Goal: Task Accomplishment & Management: Use online tool/utility

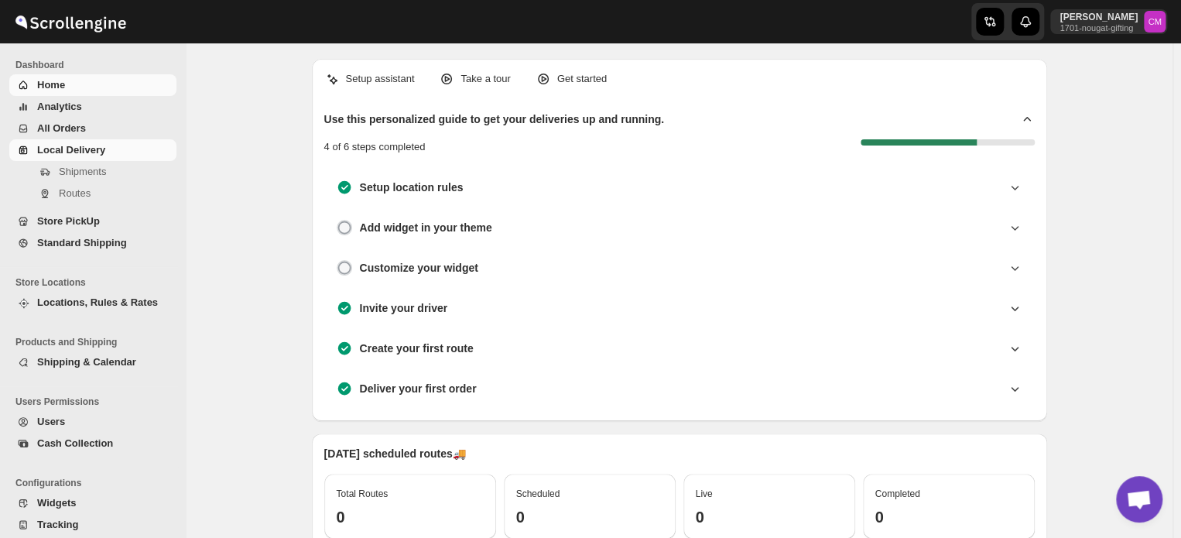
click at [84, 150] on span "Local Delivery" at bounding box center [71, 150] width 68 height 12
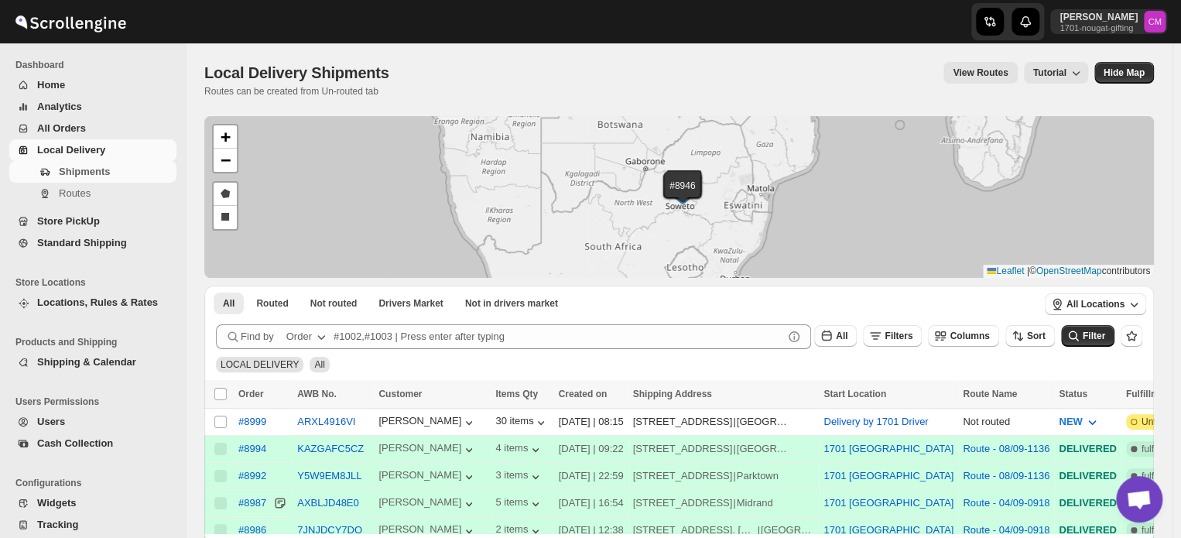
click at [53, 244] on span "Standard Shipping" at bounding box center [82, 243] width 90 height 12
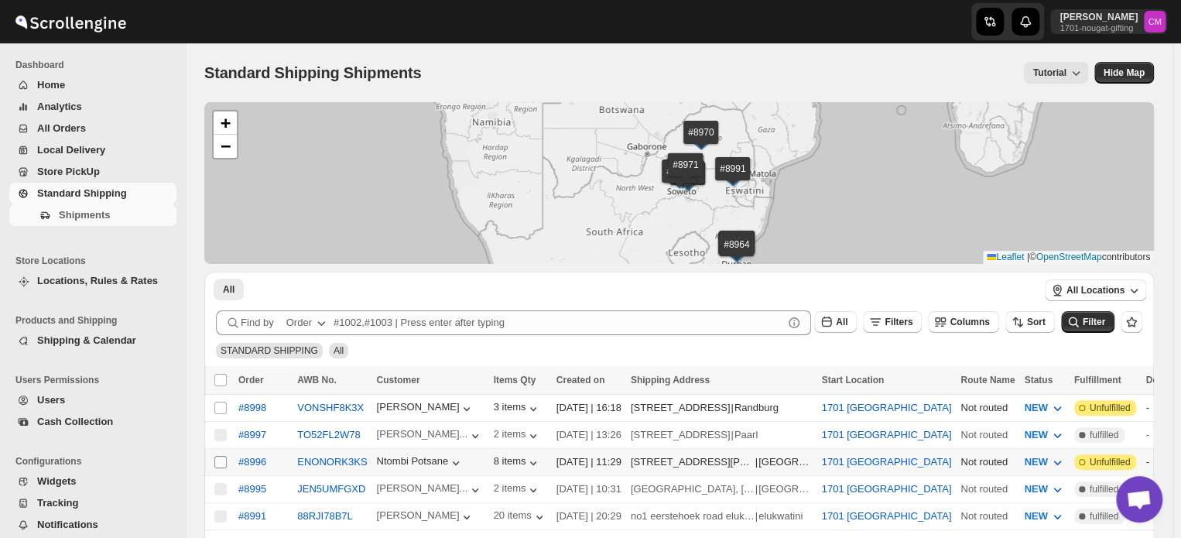
click at [221, 457] on input "Select shipment" at bounding box center [220, 462] width 12 height 12
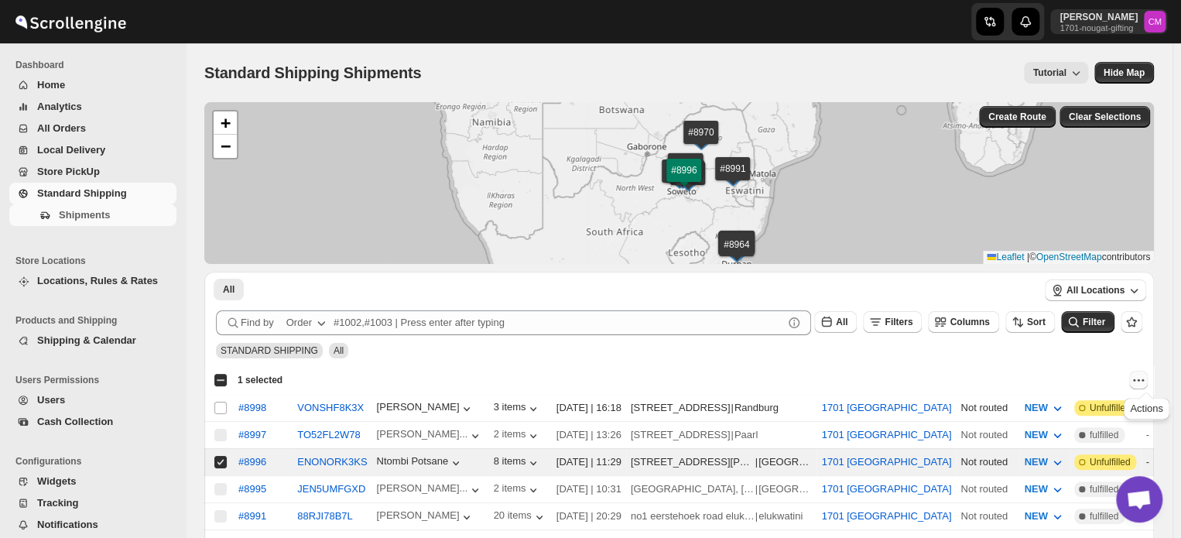
click at [1146, 378] on icon "Actions" at bounding box center [1138, 379] width 15 height 15
click at [1086, 416] on span "MOVE TO LOCAL DELIVERY" at bounding box center [1079, 409] width 134 height 15
checkbox input "false"
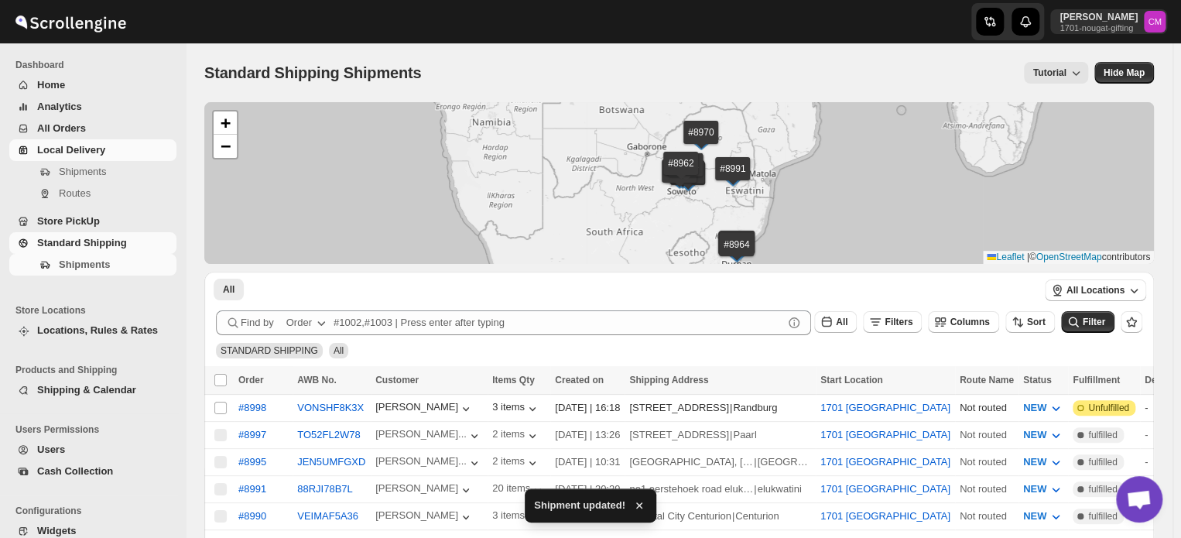
click at [40, 153] on span "Local Delivery" at bounding box center [71, 150] width 68 height 12
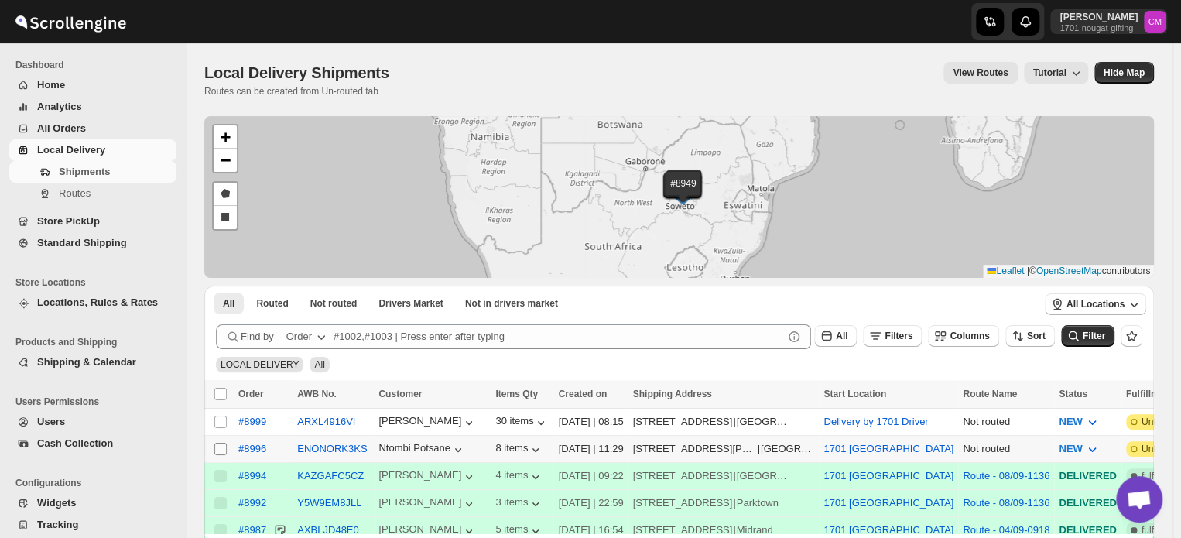
click at [222, 446] on input "Select shipment" at bounding box center [220, 449] width 12 height 12
checkbox input "true"
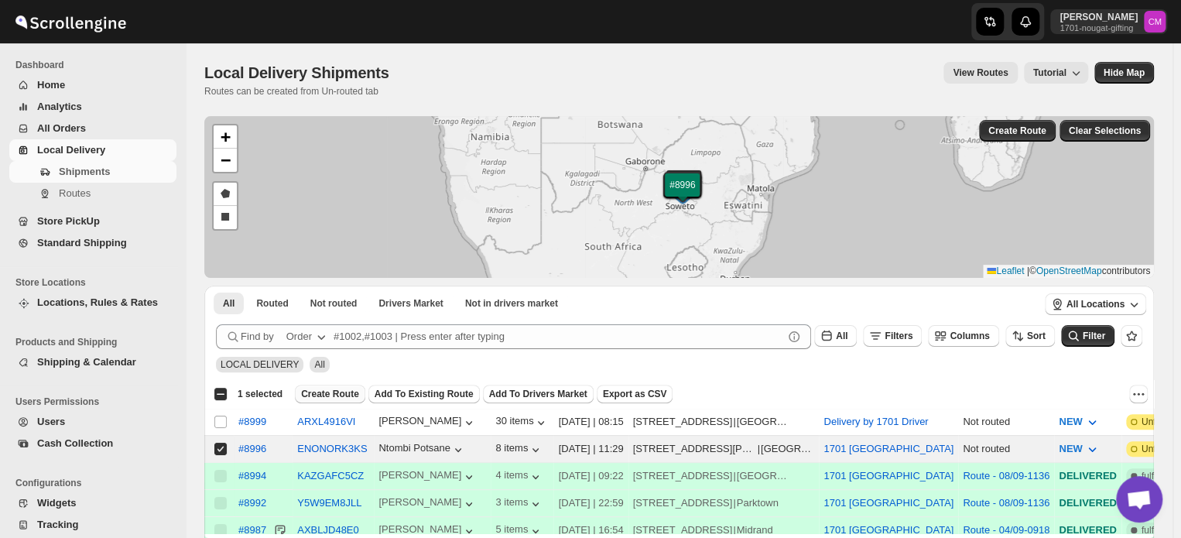
click at [310, 399] on span "Create Route" at bounding box center [330, 394] width 58 height 12
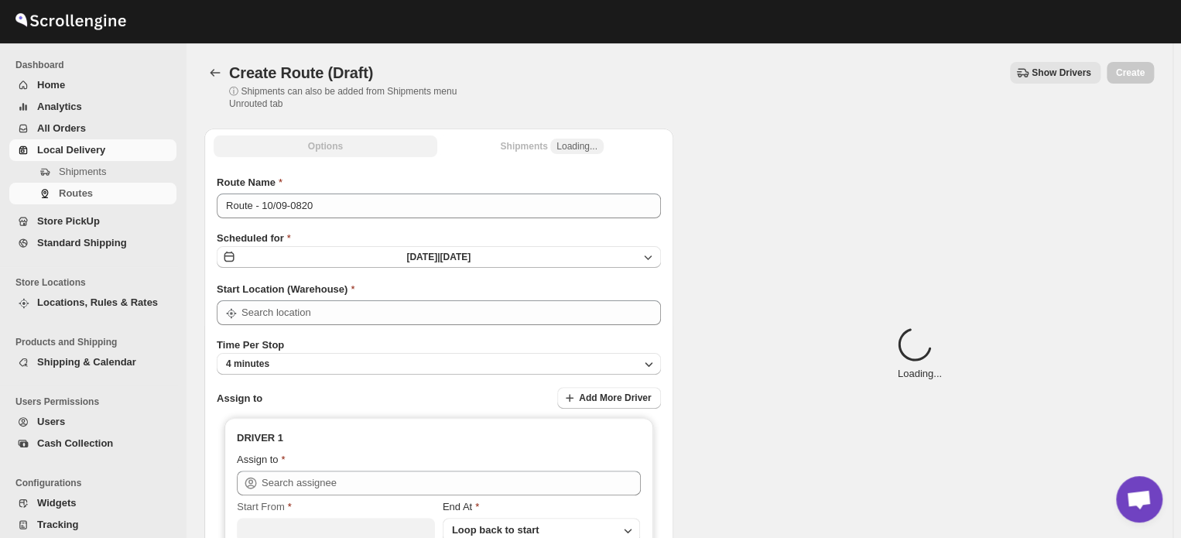
type input "1701 [GEOGRAPHIC_DATA]"
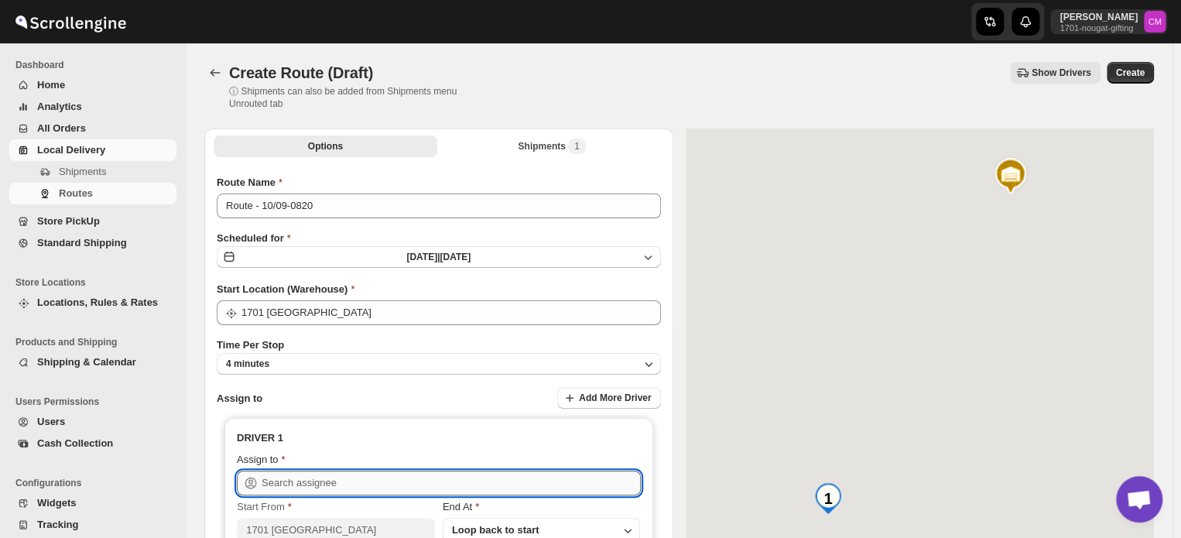
click at [268, 480] on input "text" at bounding box center [451, 482] width 379 height 25
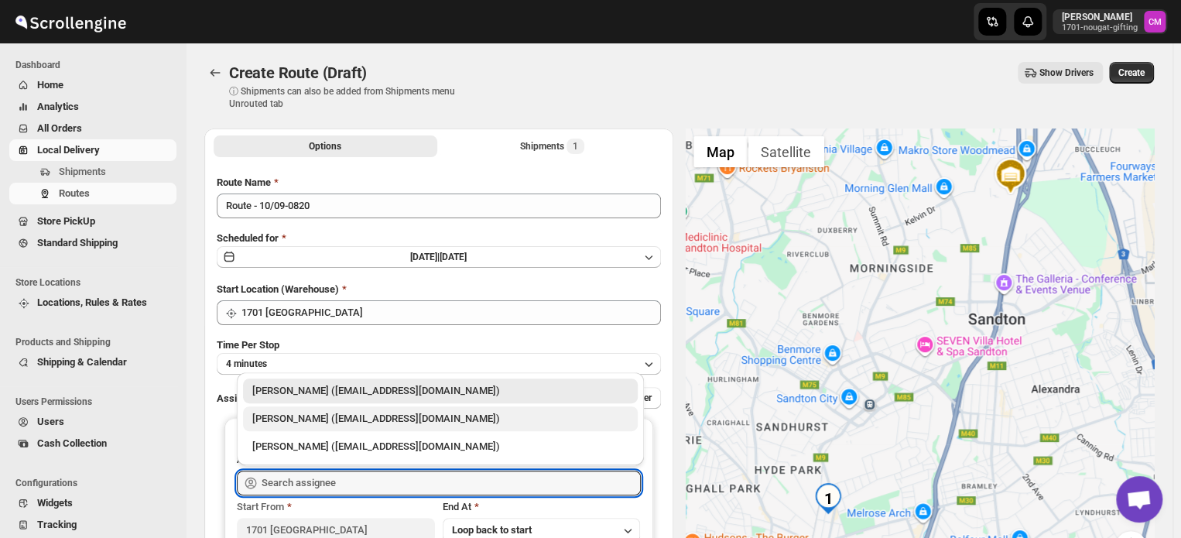
click at [274, 424] on div "[PERSON_NAME] ([EMAIL_ADDRESS][DOMAIN_NAME])" at bounding box center [440, 418] width 376 height 15
type input "[PERSON_NAME] ([EMAIL_ADDRESS][DOMAIN_NAME])"
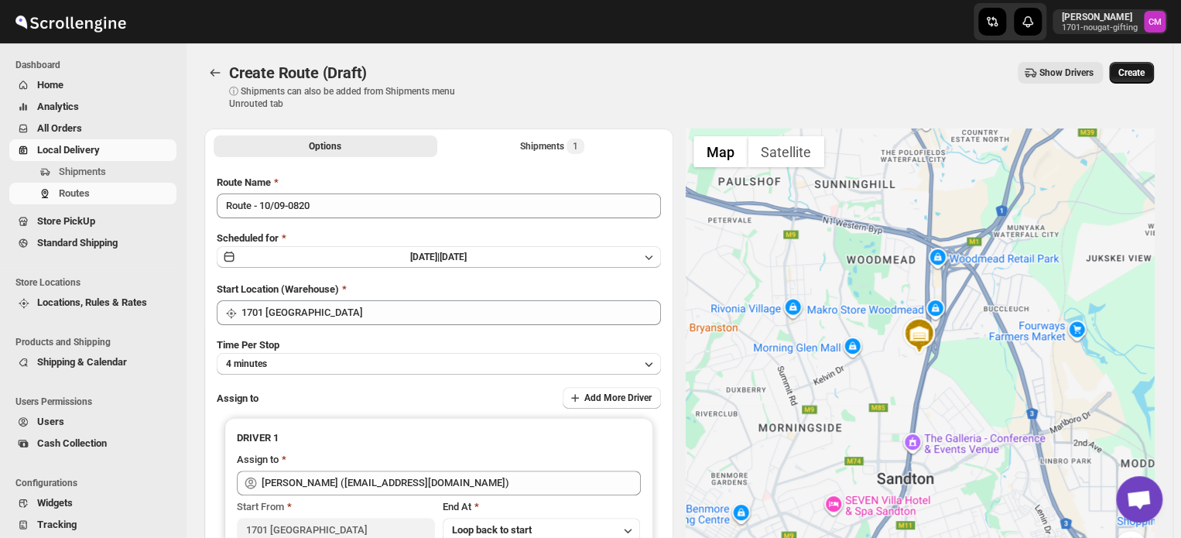
click at [1129, 70] on span "Create" at bounding box center [1131, 73] width 26 height 12
